Goal: Task Accomplishment & Management: Complete application form

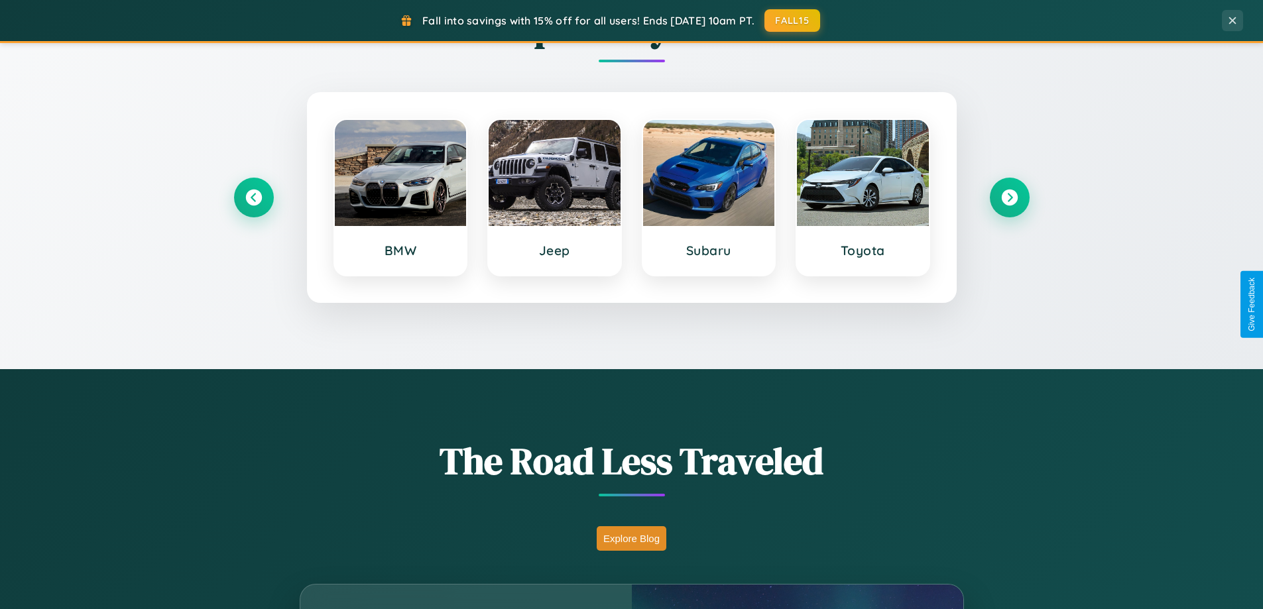
scroll to position [2550, 0]
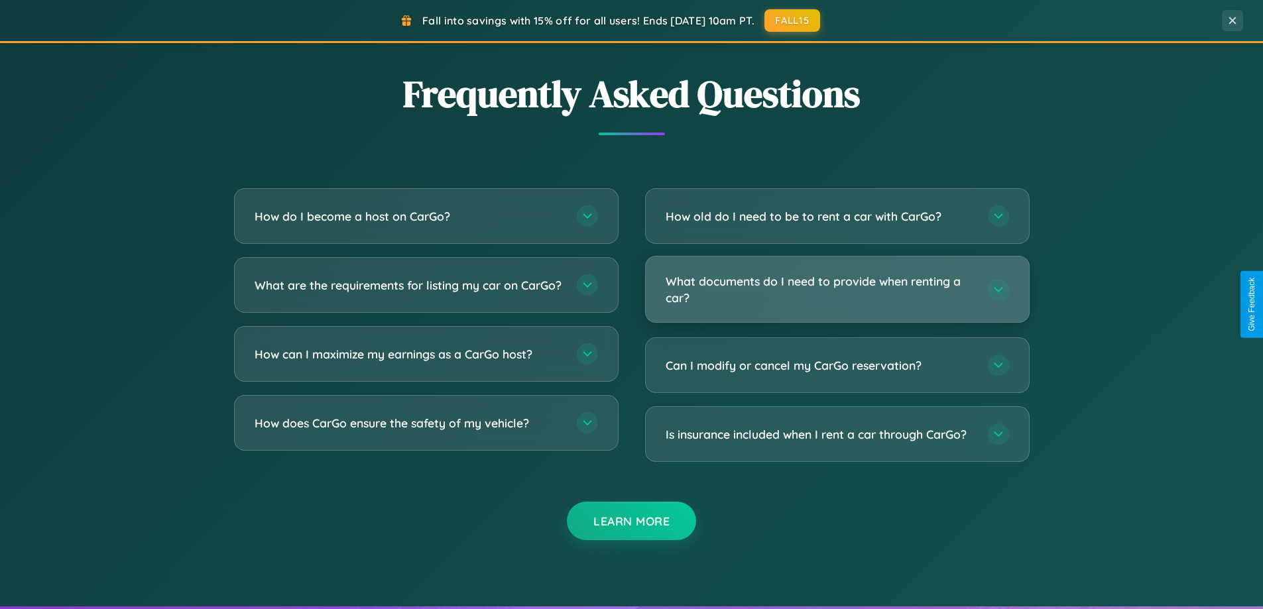
click at [836, 290] on h3 "What documents do I need to provide when renting a car?" at bounding box center [819, 289] width 309 height 32
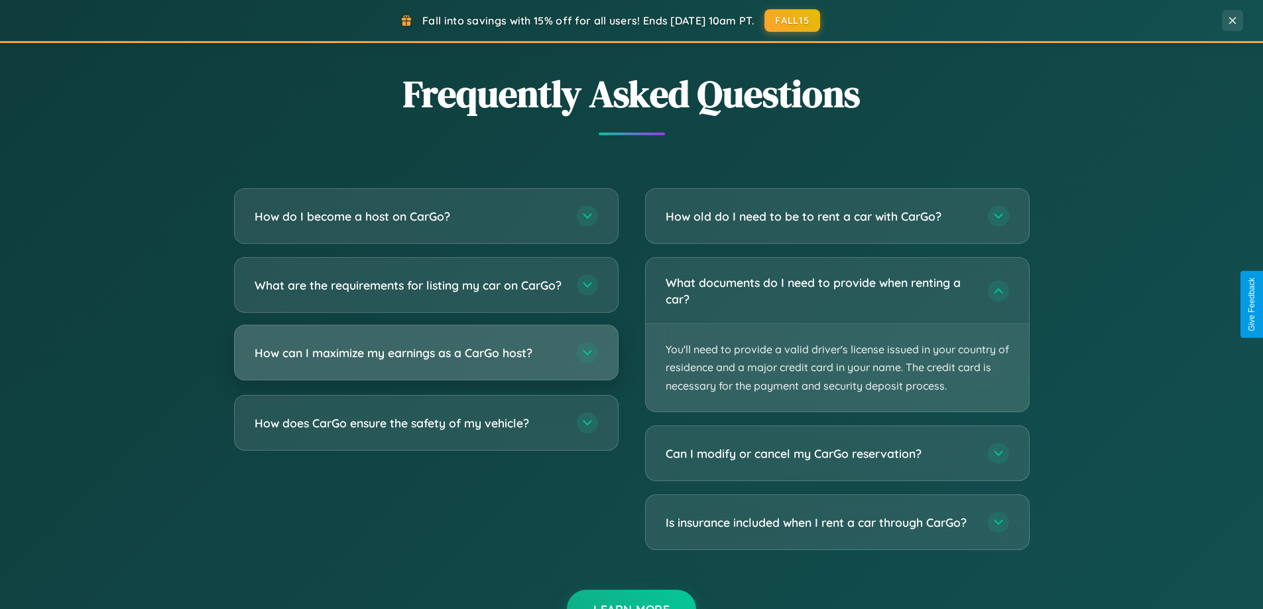
click at [426, 361] on h3 "How can I maximize my earnings as a CarGo host?" at bounding box center [409, 353] width 309 height 17
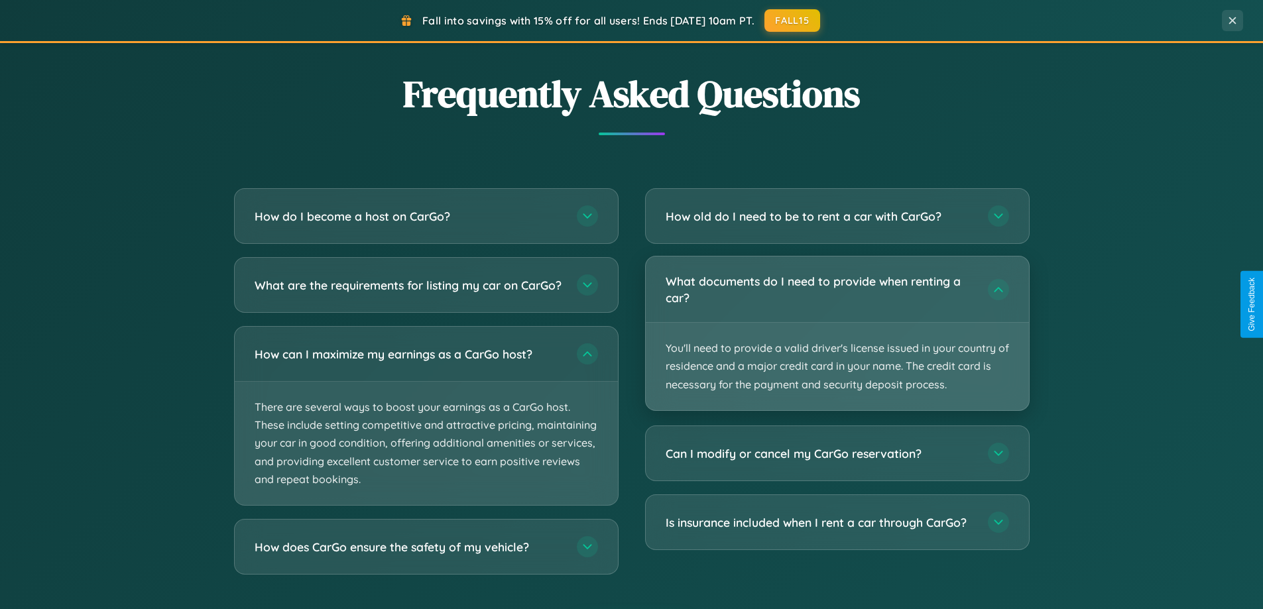
click at [836, 333] on p "You'll need to provide a valid driver's license issued in your country of resid…" at bounding box center [837, 366] width 383 height 87
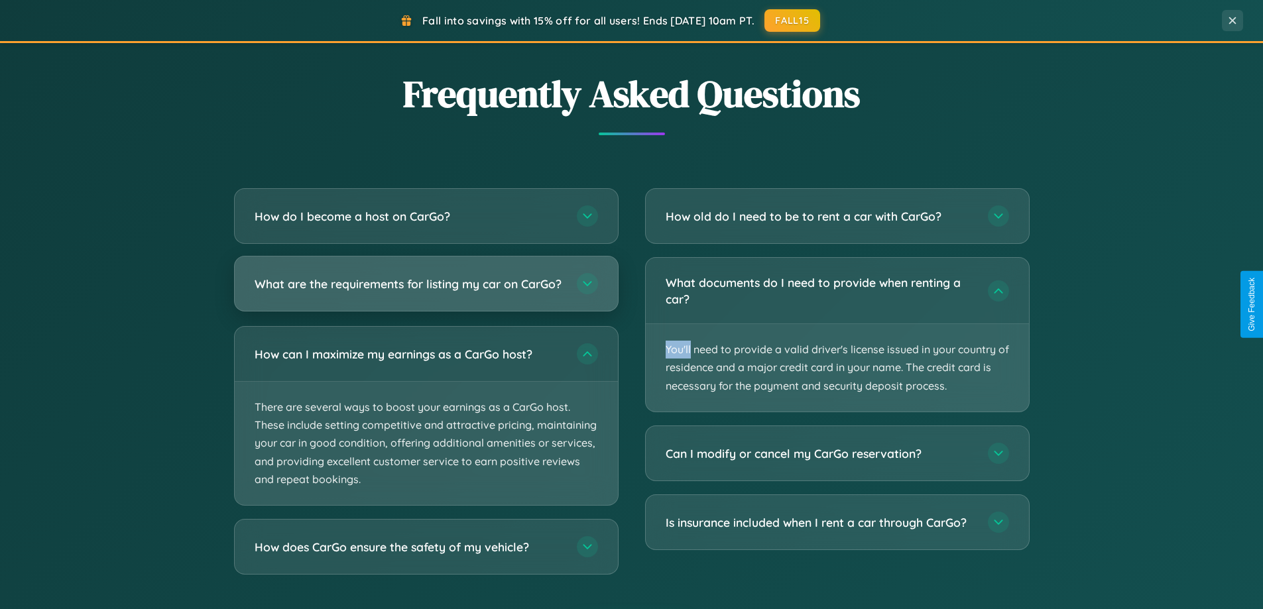
click at [426, 289] on h3 "What are the requirements for listing my car on CarGo?" at bounding box center [409, 284] width 309 height 17
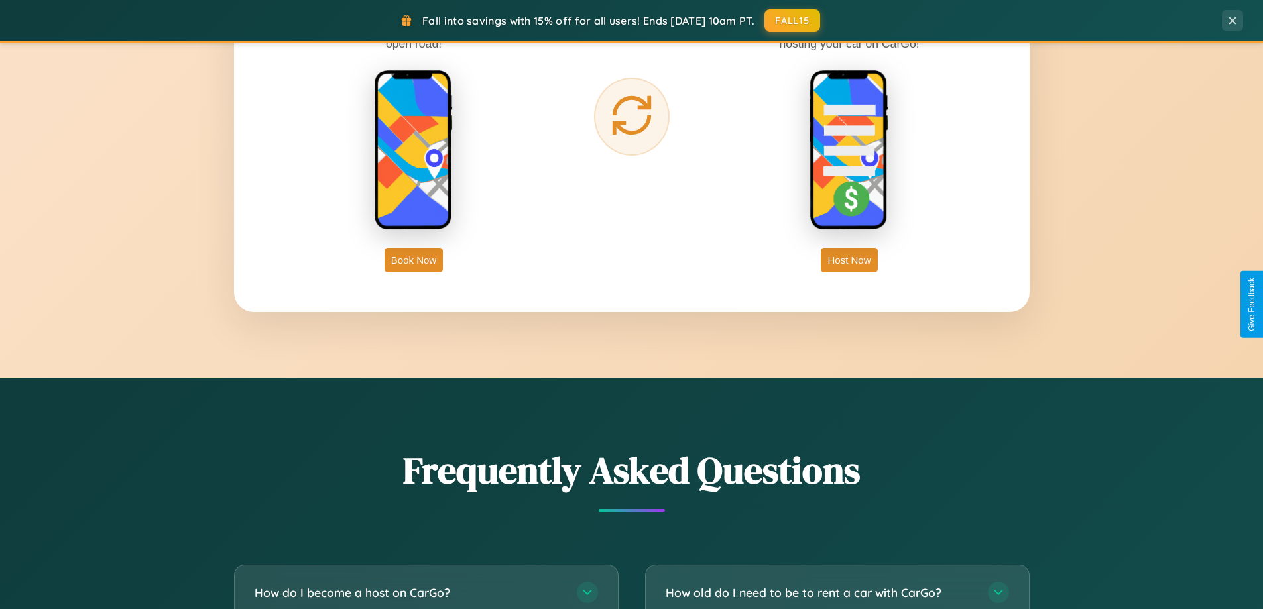
scroll to position [2130, 0]
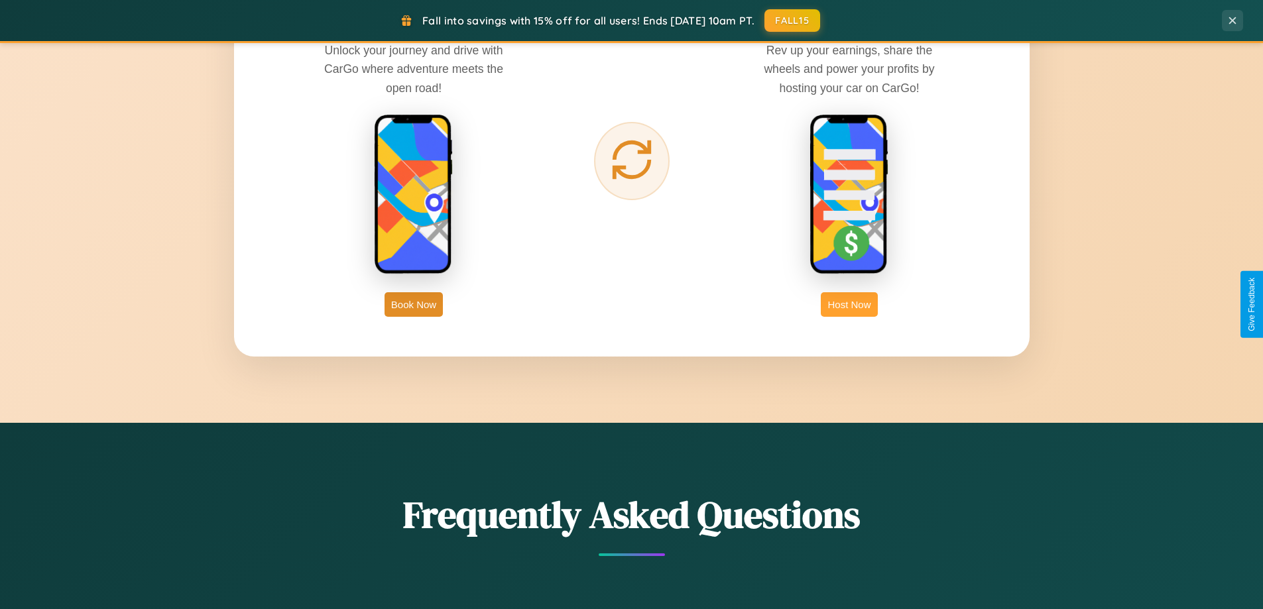
click at [849, 304] on button "Host Now" at bounding box center [849, 304] width 56 height 25
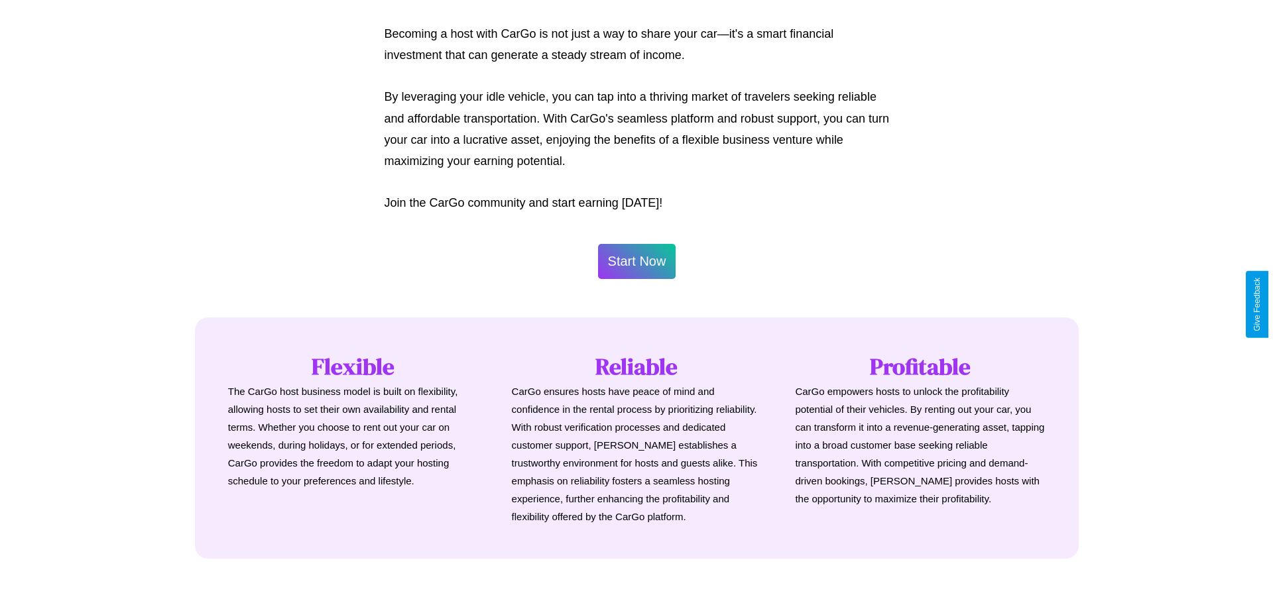
scroll to position [640, 0]
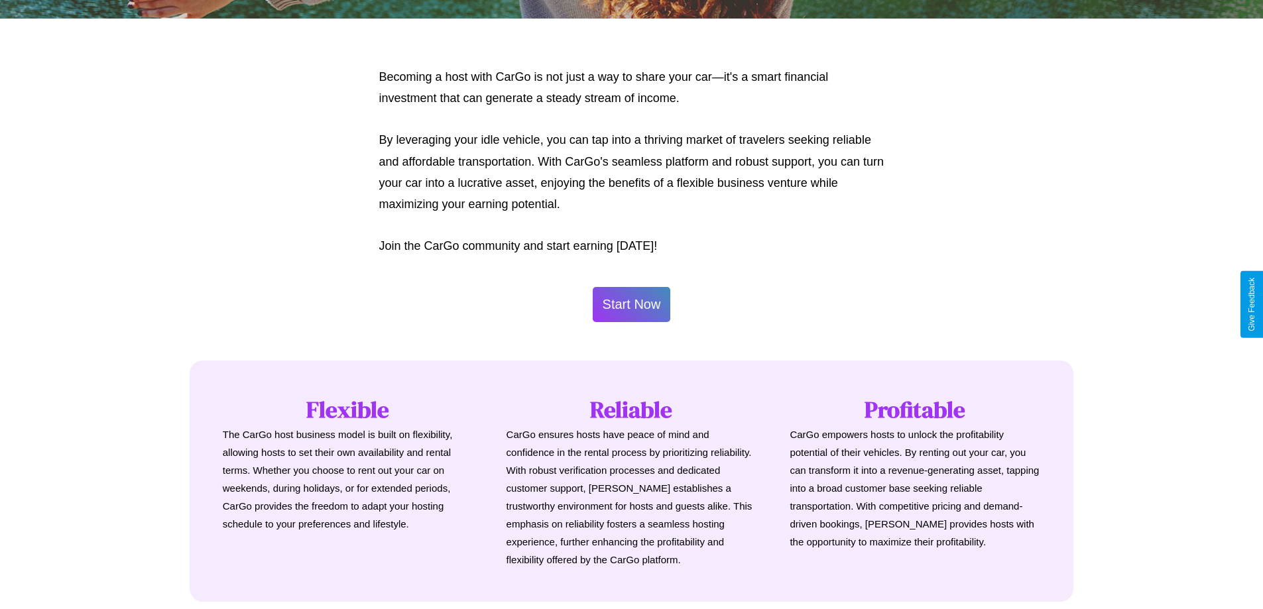
click at [631, 304] on button "Start Now" at bounding box center [632, 304] width 78 height 35
